Goal: Information Seeking & Learning: Learn about a topic

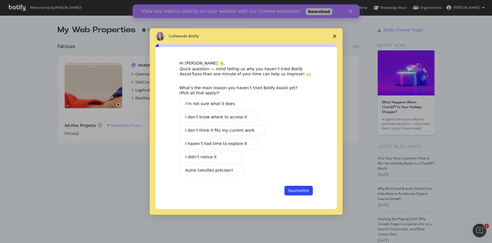
click at [339, 35] on span "Fermer l'enquête" at bounding box center [335, 36] width 16 height 16
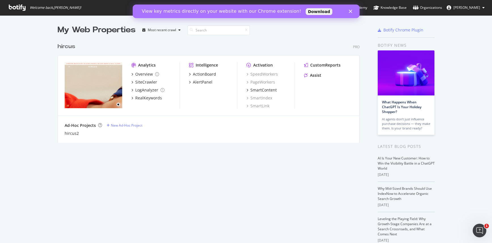
click at [350, 11] on polygon "Fermer" at bounding box center [350, 11] width 3 height 3
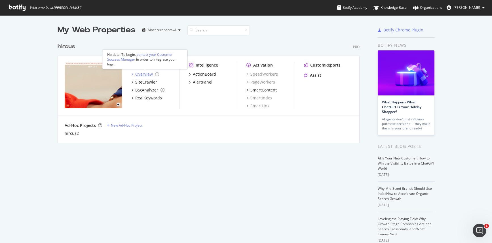
click at [144, 74] on div "Overview" at bounding box center [144, 74] width 18 height 6
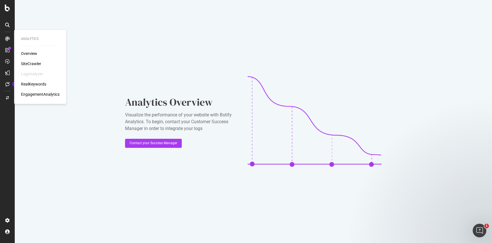
click at [33, 62] on div "SiteCrawler" at bounding box center [31, 64] width 20 height 6
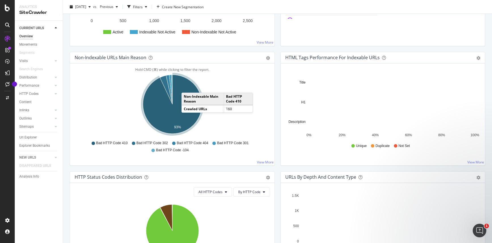
scroll to position [152, 0]
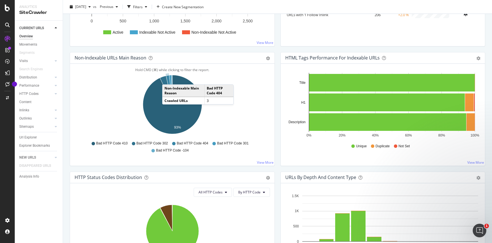
click at [168, 79] on icon "A chart." at bounding box center [169, 89] width 7 height 29
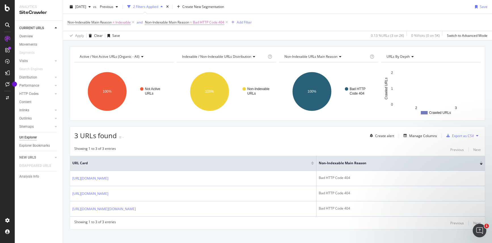
scroll to position [22, 0]
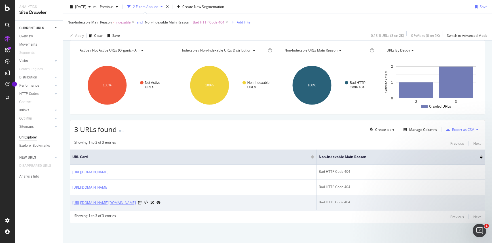
click at [136, 202] on link "https://www.hircus.fr/41-https://www.hircus.fr/39-robes-et-jupes-femme-cachemir…" at bounding box center [104, 203] width 64 height 6
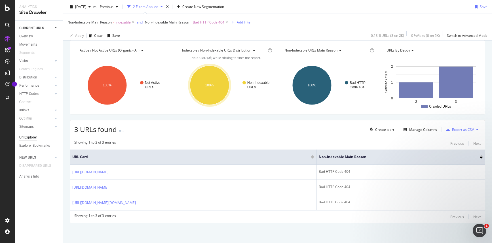
drag, startPoint x: 228, startPoint y: 229, endPoint x: 199, endPoint y: 223, distance: 29.4
click at [228, 229] on div "Active / Not Active URLs (organic - all) Chart (by Value) Table Expand Export a…" at bounding box center [277, 141] width 429 height 203
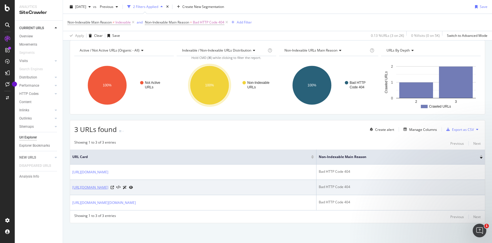
click at [108, 186] on link "https://www.hircus.fr/en/page-not-found" at bounding box center [90, 188] width 36 height 6
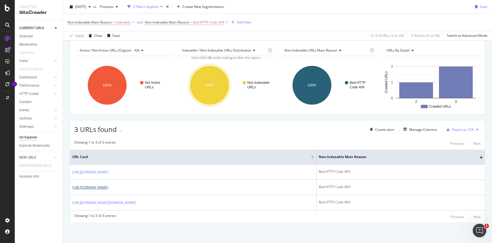
scroll to position [0, 0]
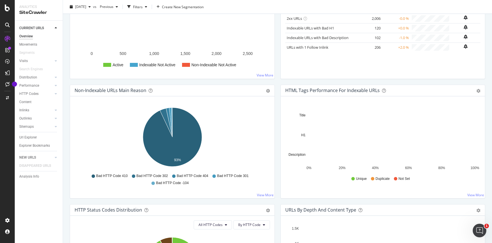
scroll to position [133, 0]
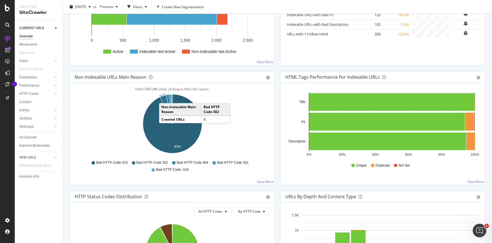
click at [165, 98] on icon "A chart." at bounding box center [166, 109] width 12 height 29
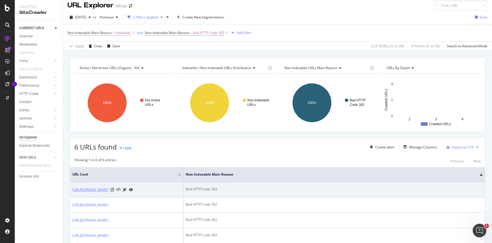
scroll to position [3, 0]
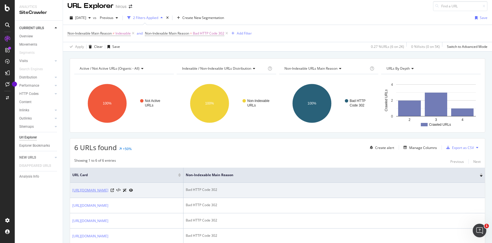
click at [108, 192] on link "https://www.hircus.fr/158-pull-cachemire-homme-bleu" at bounding box center [90, 191] width 36 height 6
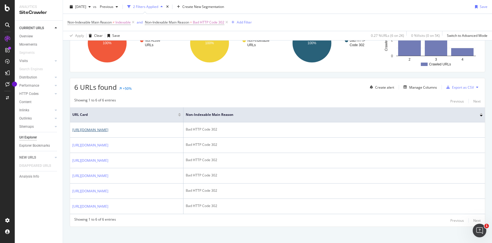
scroll to position [94, 0]
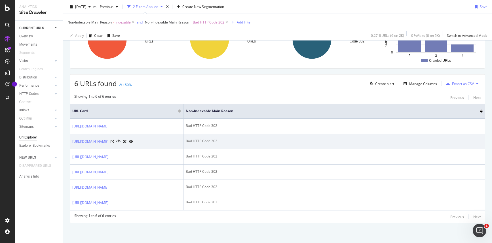
click at [104, 139] on link "https://www.hircus.fr/en/162-men-grey-cashmere-sweater" at bounding box center [90, 142] width 36 height 6
click at [108, 139] on link "https://www.hircus.fr/en/162-men-grey-cashmere-sweater" at bounding box center [90, 142] width 36 height 6
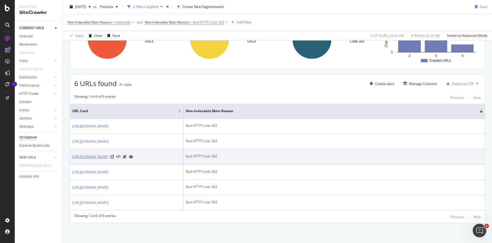
click at [108, 154] on link "https://www.hircus.fr/cachemire-homme/4783-pull-col-camionneur-cachemire-blanc-…" at bounding box center [90, 157] width 36 height 6
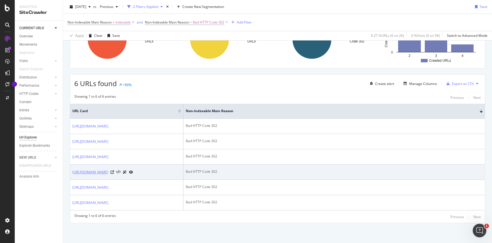
click at [108, 170] on link "https://www.hircus.fr/en/men/4783-sweater-half-zip-cashmere-white-denim-loki.ht…" at bounding box center [90, 173] width 36 height 6
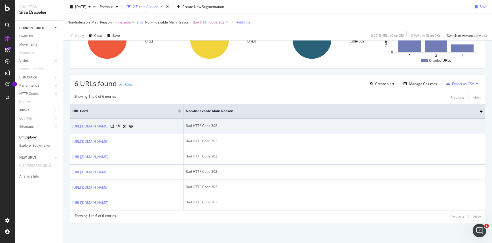
click at [108, 124] on link "https://www.hircus.fr/158-pull-cachemire-homme-bleu" at bounding box center [90, 127] width 36 height 6
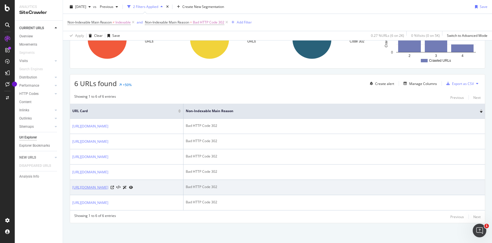
click at [99, 185] on link "https://www.hircus.fr/71-pantalons-shorts-coton-cachemire-laine-cachemire" at bounding box center [90, 188] width 36 height 6
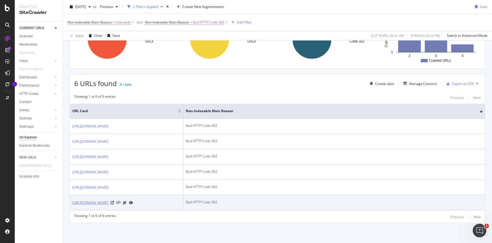
click at [108, 204] on link "[URL][DOMAIN_NAME]" at bounding box center [90, 203] width 36 height 6
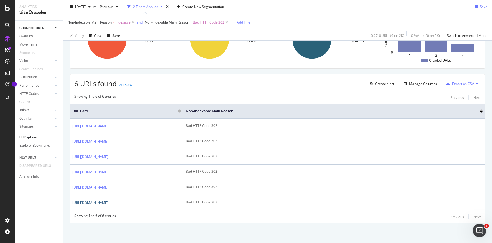
scroll to position [0, 0]
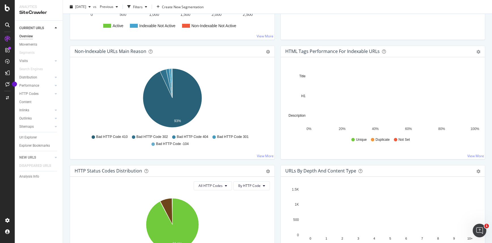
scroll to position [136, 0]
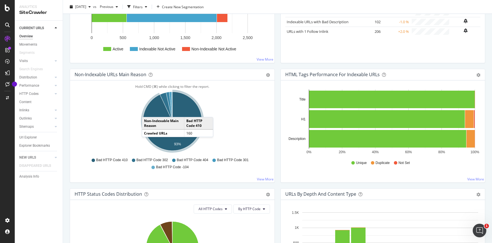
click at [148, 111] on icon "A chart." at bounding box center [172, 121] width 59 height 59
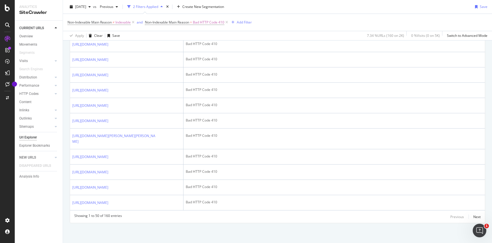
scroll to position [1085, 0]
click at [478, 216] on div "Next" at bounding box center [476, 217] width 7 height 5
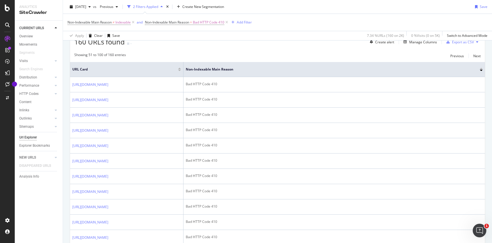
scroll to position [0, 0]
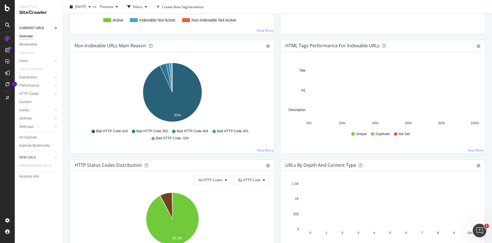
scroll to position [161, 0]
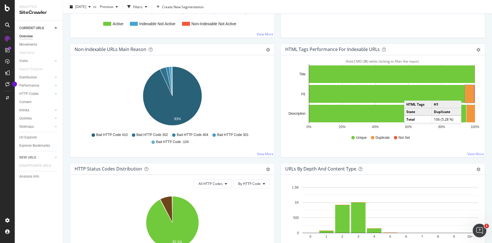
click at [467, 95] on rect "A chart." at bounding box center [469, 94] width 9 height 18
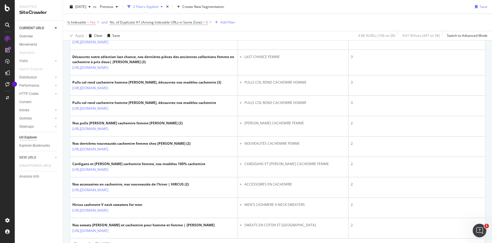
scroll to position [1028, 0]
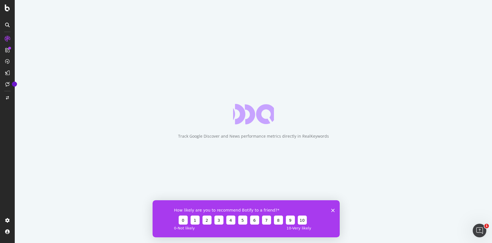
click at [334, 208] on div "How likely are you to recommend Botify to a friend? 0 1 2 3 4 5 6 7 8 9 10 0 - …" at bounding box center [245, 218] width 187 height 37
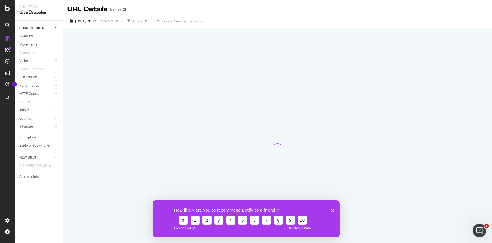
click at [334, 210] on icon "Fermer l'enquête" at bounding box center [332, 210] width 3 height 3
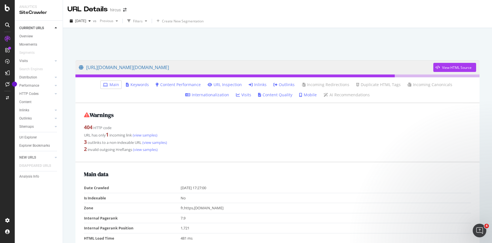
click at [273, 85] on link "Outlinks" at bounding box center [283, 85] width 21 height 6
click at [249, 85] on icon at bounding box center [251, 85] width 4 height 4
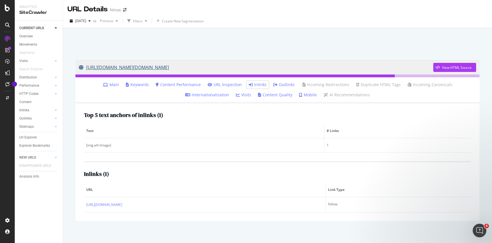
click at [258, 68] on link "https://www.hircus.fr/41-https://www.hircus.fr/39-robes-et-jupes-femme-cachemir…" at bounding box center [256, 67] width 355 height 14
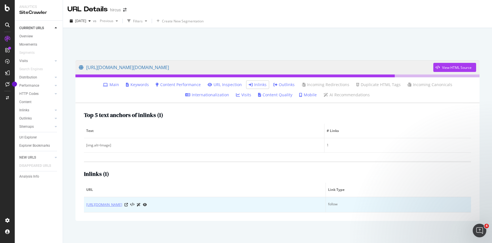
click at [122, 205] on link "https://www.hircus.fr/42-cardigan-cachemire-femme" at bounding box center [104, 205] width 36 height 6
click at [128, 207] on icon at bounding box center [126, 204] width 3 height 3
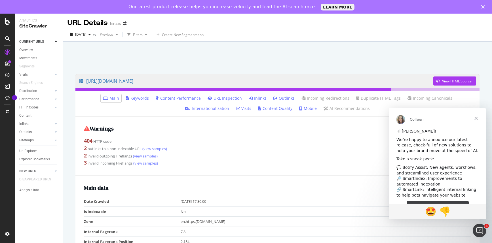
click at [249, 99] on link "Inlinks" at bounding box center [258, 99] width 18 height 6
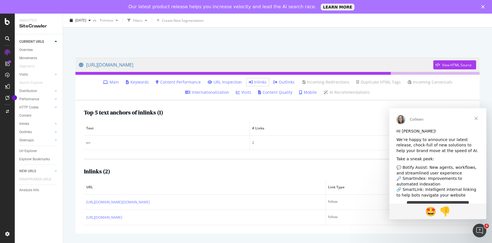
scroll to position [19, 0]
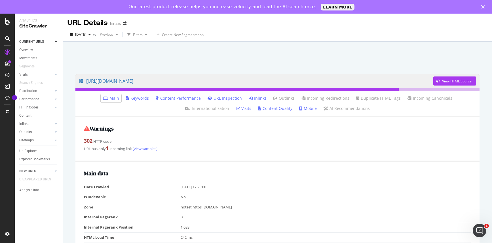
click at [249, 100] on link "Inlinks" at bounding box center [258, 99] width 18 height 6
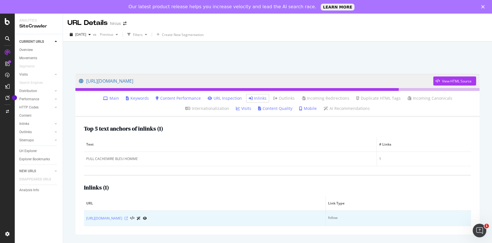
click at [128, 218] on icon at bounding box center [126, 218] width 3 height 3
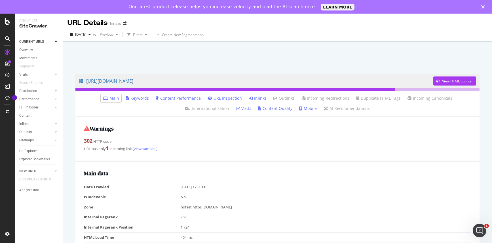
click at [249, 99] on link "Inlinks" at bounding box center [258, 99] width 18 height 6
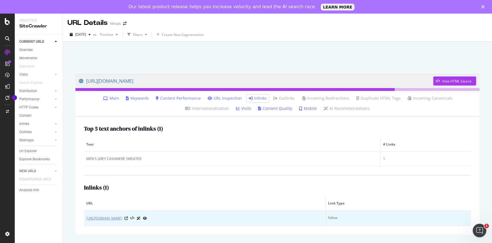
click at [122, 218] on link "[URL][DOMAIN_NAME]" at bounding box center [104, 219] width 36 height 6
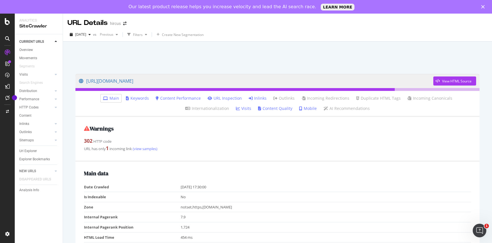
click at [249, 101] on link "Inlinks" at bounding box center [258, 99] width 18 height 6
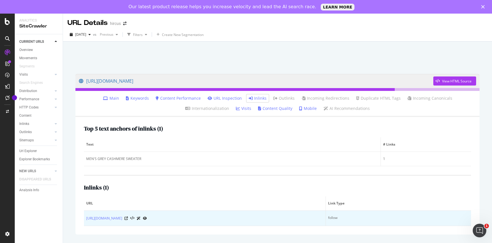
click at [172, 218] on div "https://www.hircus.fr/en/29-men-cashmere-sweaters" at bounding box center [204, 219] width 237 height 6
click at [128, 218] on icon at bounding box center [126, 218] width 3 height 3
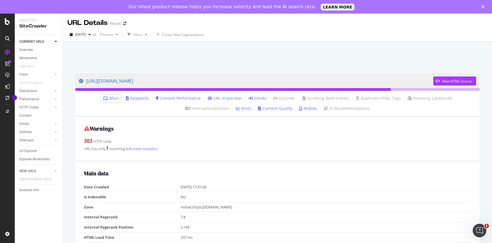
click at [249, 99] on link "Inlinks" at bounding box center [258, 99] width 18 height 6
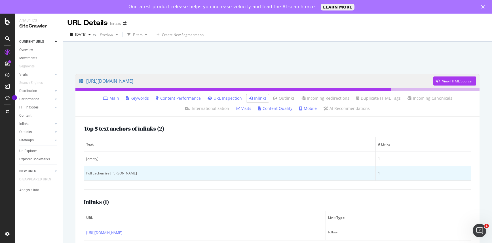
scroll to position [18, 0]
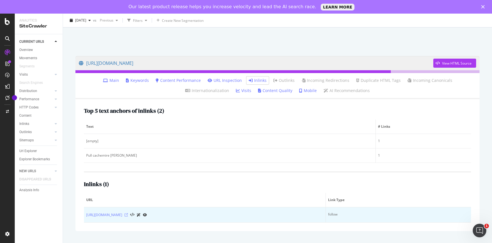
click at [128, 214] on icon at bounding box center [126, 215] width 3 height 3
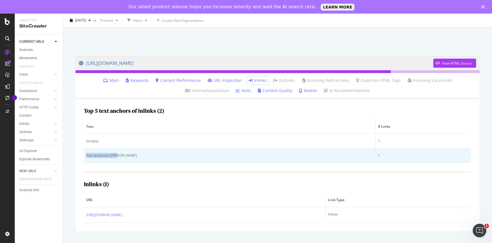
drag, startPoint x: 135, startPoint y: 156, endPoint x: 85, endPoint y: 154, distance: 50.0
click at [85, 154] on td "Pull cachemire Loki" at bounding box center [230, 156] width 292 height 14
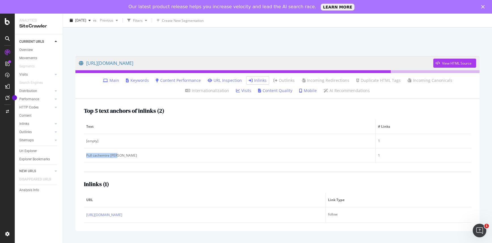
copy div "Pull cachemire Loki"
click at [221, 62] on link "https://www.hircus.fr/cachemire-homme/4783-pull-col-camionneur-cachemire-blanc-…" at bounding box center [256, 63] width 355 height 14
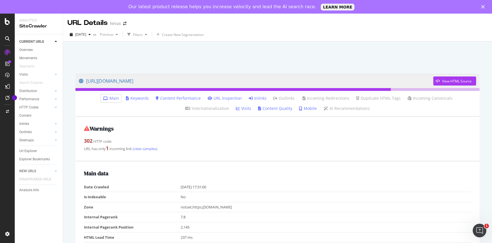
click at [249, 99] on link "Inlinks" at bounding box center [258, 99] width 18 height 6
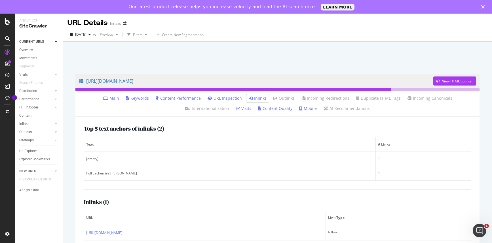
scroll to position [18, 0]
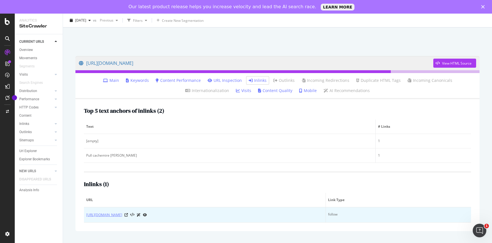
click at [122, 214] on link "https://www.hircus.fr/cachemire-femme/4470-pull-col-rond-4-fils-navy-gala.html" at bounding box center [104, 215] width 36 height 6
click at [128, 216] on icon at bounding box center [126, 215] width 3 height 3
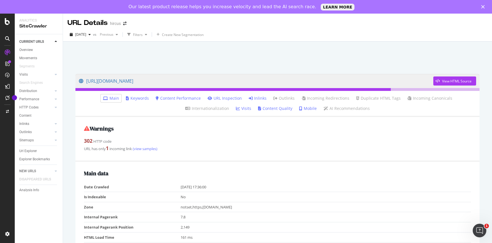
click at [249, 98] on link "Inlinks" at bounding box center [258, 99] width 18 height 6
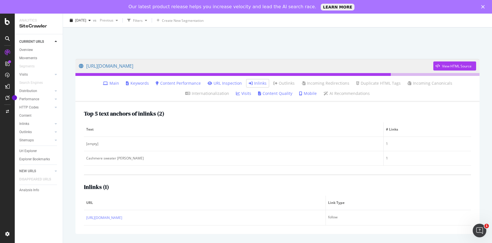
scroll to position [18, 0]
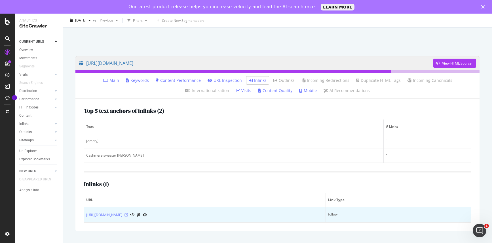
click at [128, 215] on icon at bounding box center [126, 215] width 3 height 3
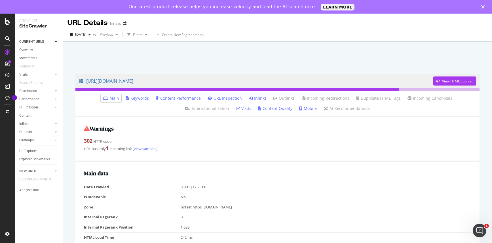
click at [249, 99] on link "Inlinks" at bounding box center [258, 99] width 18 height 6
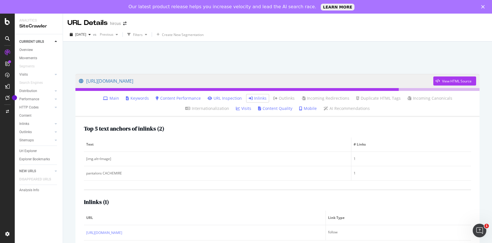
scroll to position [18, 0]
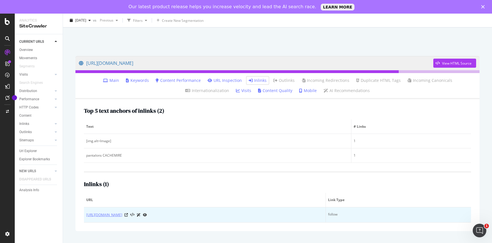
click at [122, 216] on link "[URL][DOMAIN_NAME]" at bounding box center [104, 215] width 36 height 6
click at [128, 215] on icon at bounding box center [126, 215] width 3 height 3
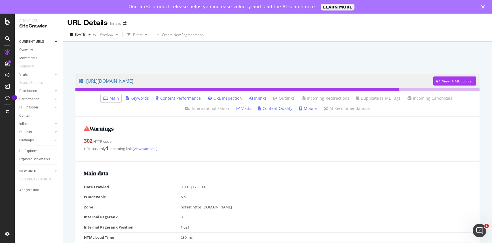
click at [249, 96] on link "Inlinks" at bounding box center [258, 99] width 18 height 6
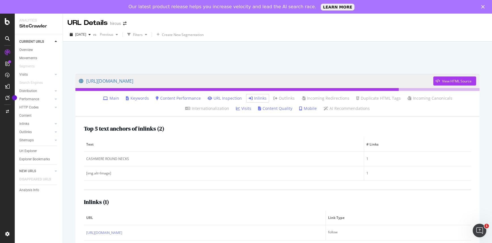
scroll to position [18, 0]
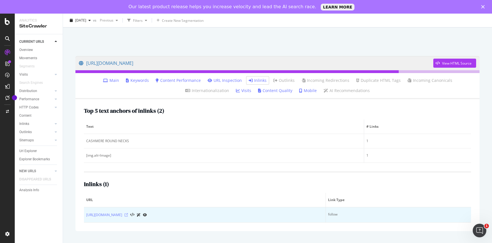
click at [128, 216] on icon at bounding box center [126, 215] width 3 height 3
